Goal: Information Seeking & Learning: Understand process/instructions

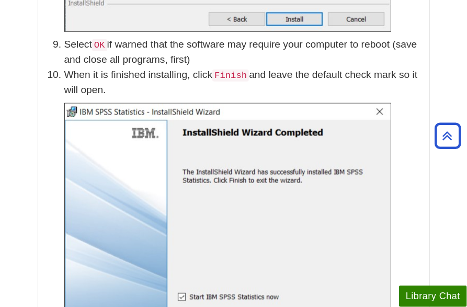
scroll to position [1567, 0]
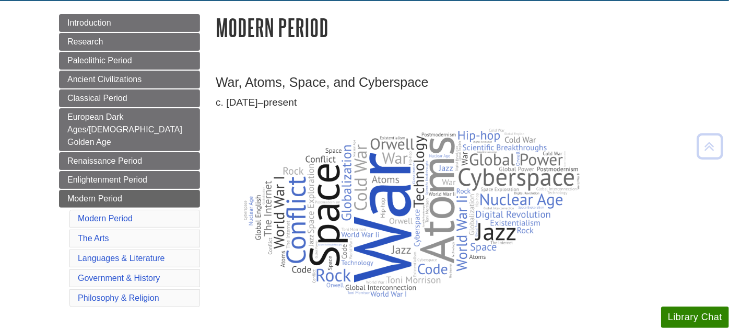
scroll to position [116, 0]
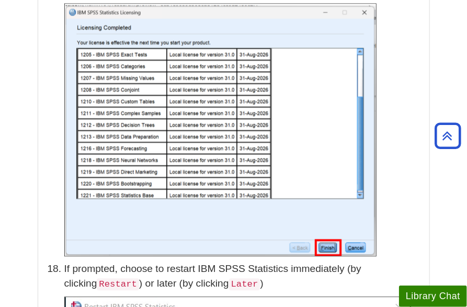
scroll to position [3540, 0]
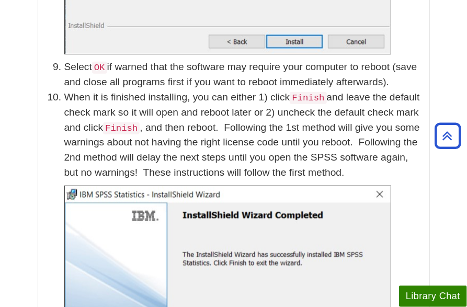
scroll to position [1626, 0]
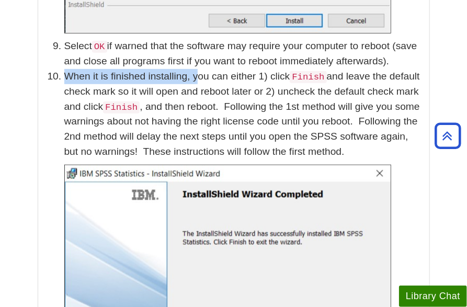
drag, startPoint x: 196, startPoint y: 77, endPoint x: 66, endPoint y: 76, distance: 130.6
click at [66, 76] on p "When it is finished installing, you can either 1) click Finish and leave the de…" at bounding box center [243, 114] width 359 height 90
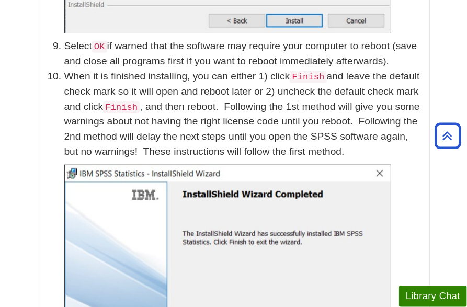
click at [168, 118] on p "When it is finished installing, you can either 1) click Finish and leave the de…" at bounding box center [243, 114] width 359 height 90
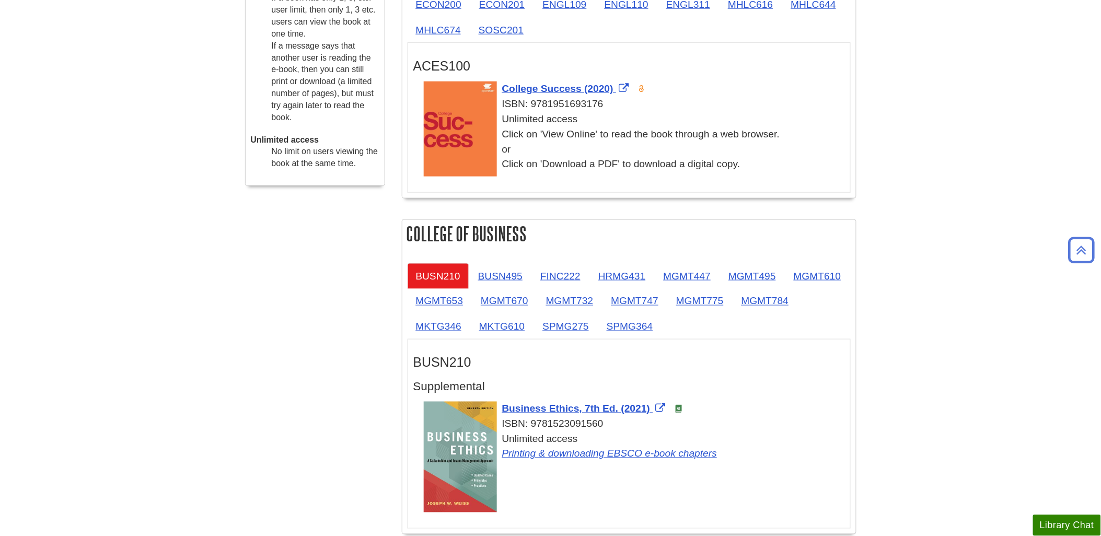
scroll to position [464, 0]
